Goal: Transaction & Acquisition: Purchase product/service

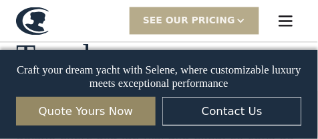
scroll to position [592, 0]
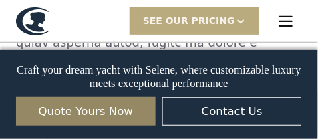
click at [199, 25] on div "SEE Our Pricing" at bounding box center [189, 21] width 92 height 14
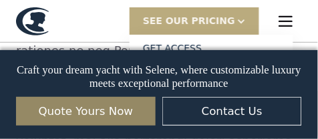
click at [198, 25] on div "SEE Our Pricing" at bounding box center [189, 21] width 92 height 14
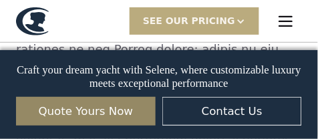
click at [198, 25] on div "SEE Our Pricing" at bounding box center [189, 21] width 92 height 14
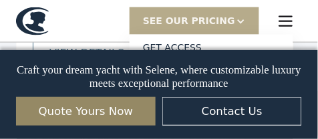
scroll to position [3037, 0]
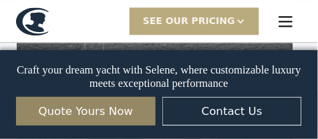
click at [179, 16] on div "SEE Our Pricing" at bounding box center [189, 21] width 92 height 14
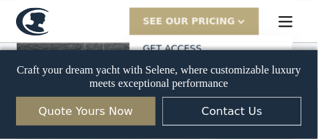
click at [236, 21] on div at bounding box center [240, 21] width 9 height 9
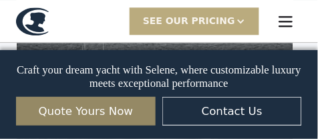
click at [236, 21] on div at bounding box center [240, 21] width 9 height 9
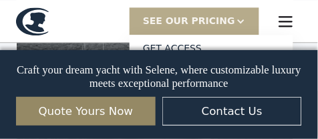
click at [120, 106] on link "Quote Yours Now" at bounding box center [86, 111] width 140 height 29
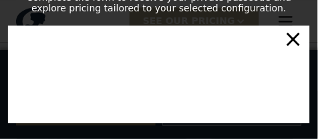
scroll to position [3039, 0]
